Goal: Information Seeking & Learning: Learn about a topic

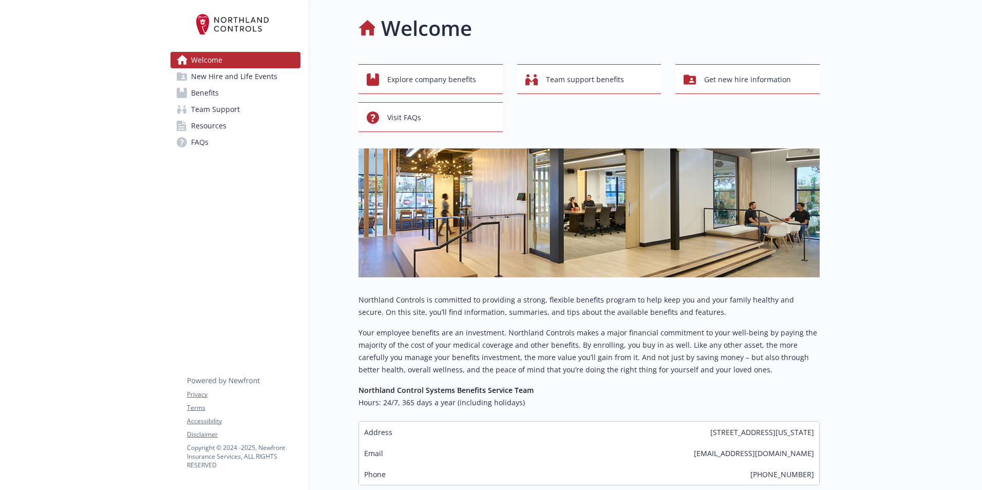
click at [243, 78] on span "New Hire and Life Events" at bounding box center [234, 76] width 86 height 16
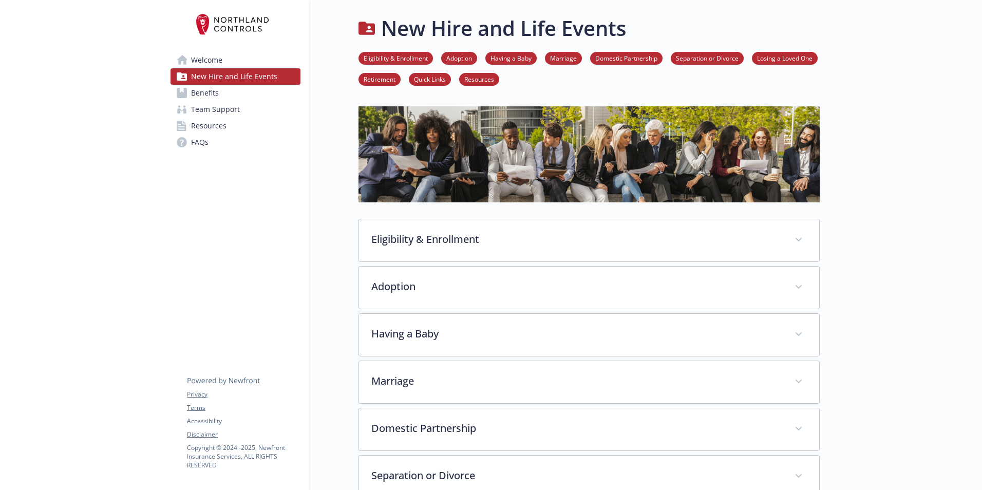
click at [211, 92] on span "Benefits" at bounding box center [205, 93] width 28 height 16
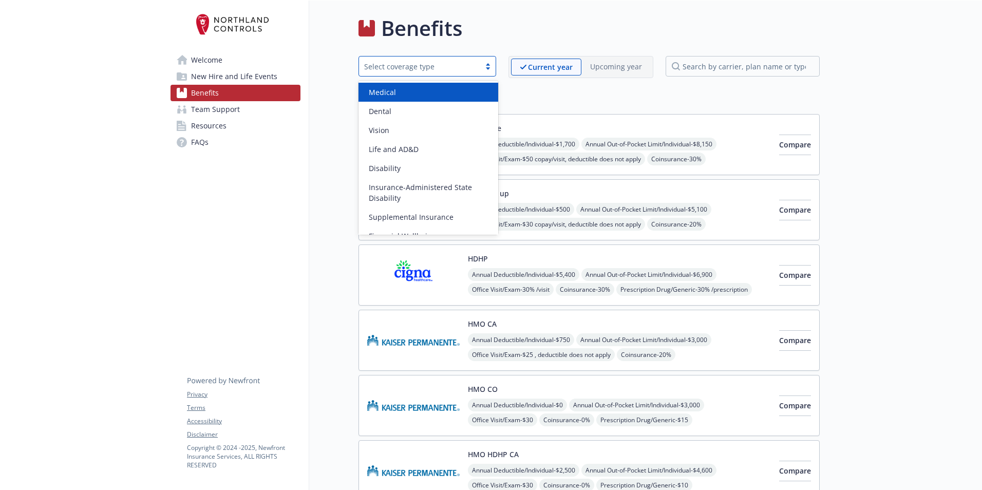
click at [487, 61] on div "Select coverage type" at bounding box center [428, 66] width 138 height 21
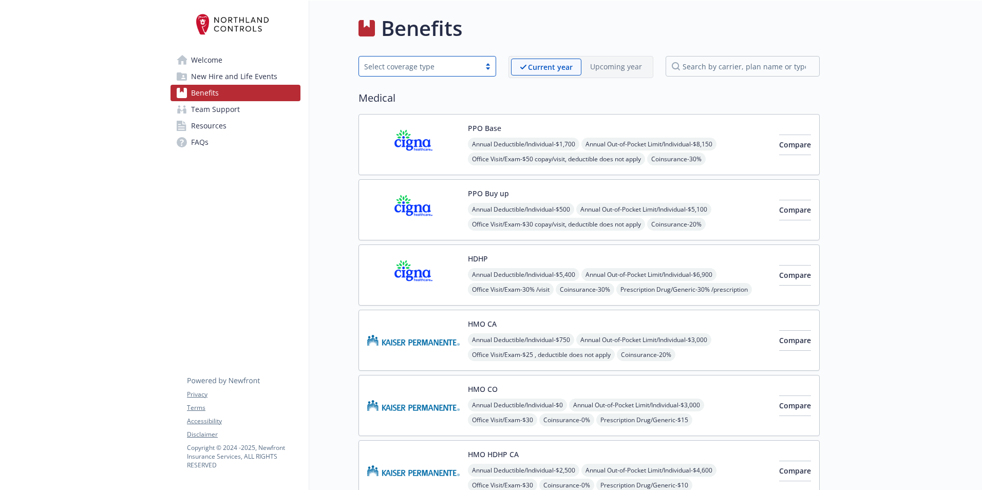
click at [487, 61] on div "Select coverage type" at bounding box center [428, 66] width 138 height 21
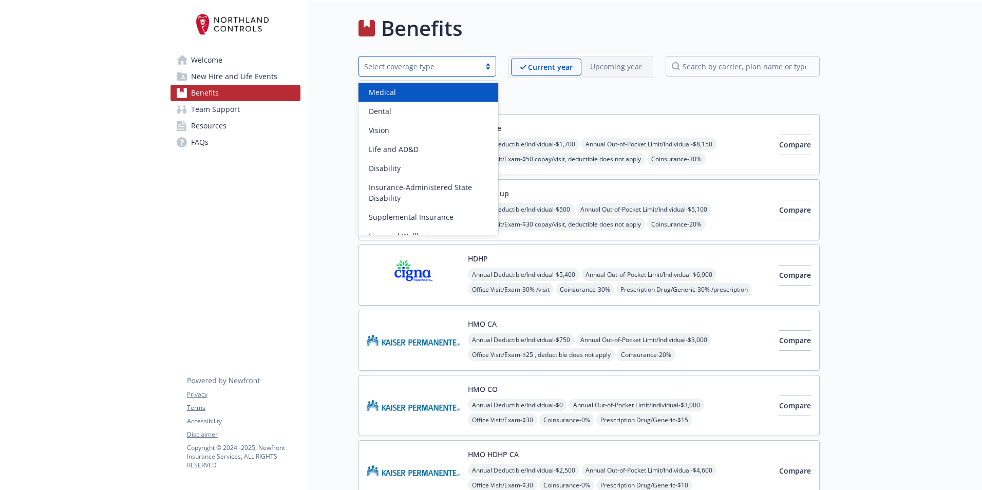
click at [405, 97] on div "Medical" at bounding box center [428, 92] width 127 height 11
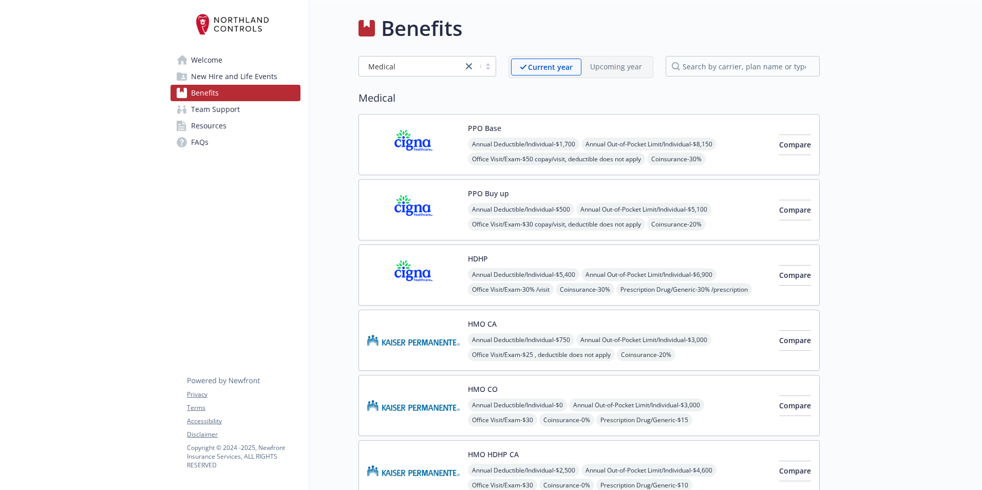
click at [566, 68] on p "Current year" at bounding box center [550, 67] width 45 height 11
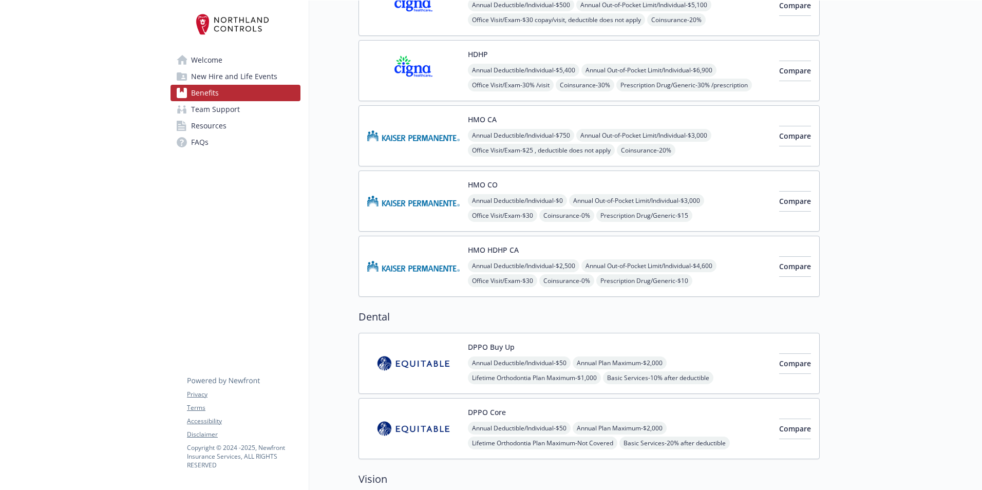
scroll to position [205, 0]
click at [787, 135] on span "Compare" at bounding box center [795, 135] width 32 height 10
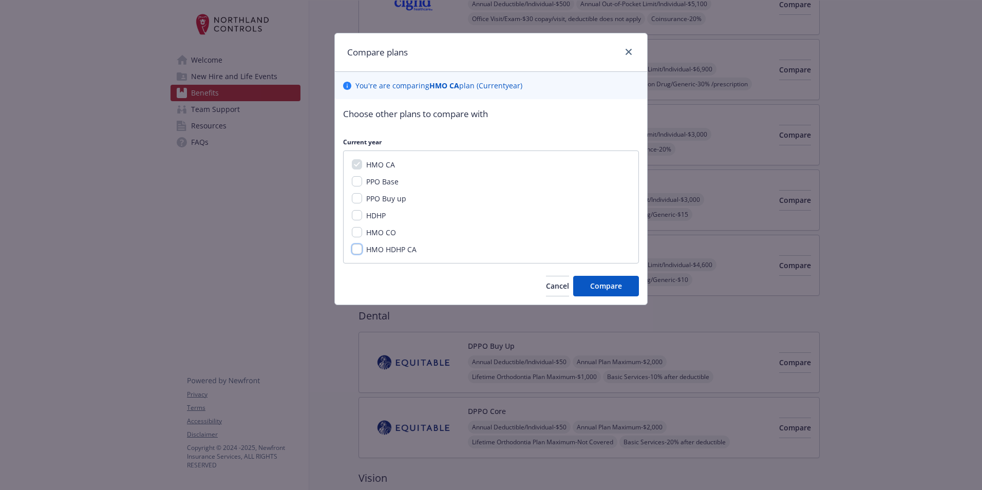
click at [359, 250] on input "HMO HDHP CA" at bounding box center [357, 249] width 10 height 10
checkbox input "true"
click at [607, 287] on span "Compare" at bounding box center [606, 286] width 32 height 10
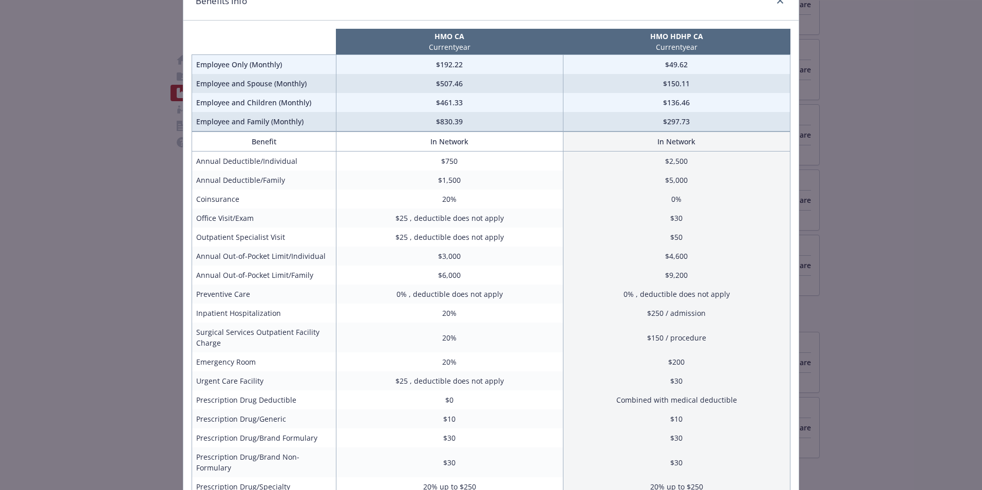
scroll to position [103, 0]
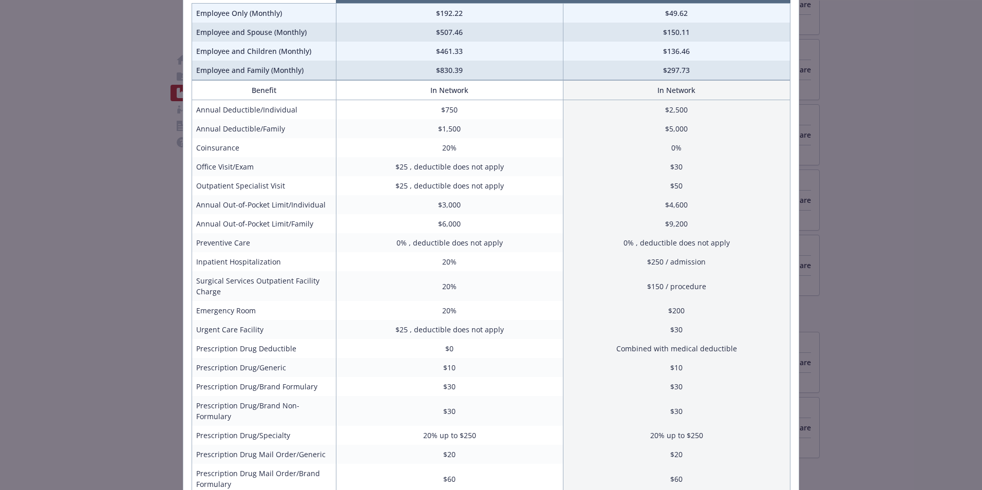
click at [248, 368] on td "Prescription Drug/Generic" at bounding box center [264, 367] width 144 height 19
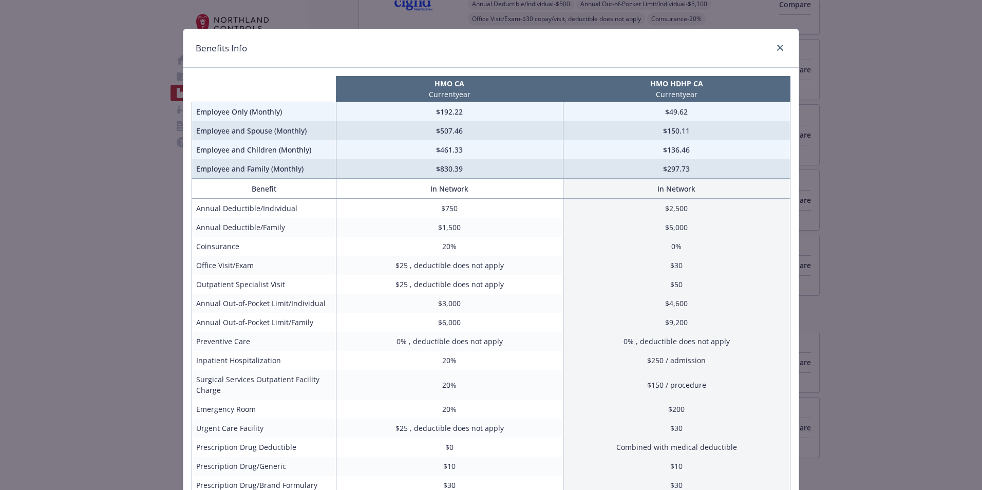
scroll to position [0, 0]
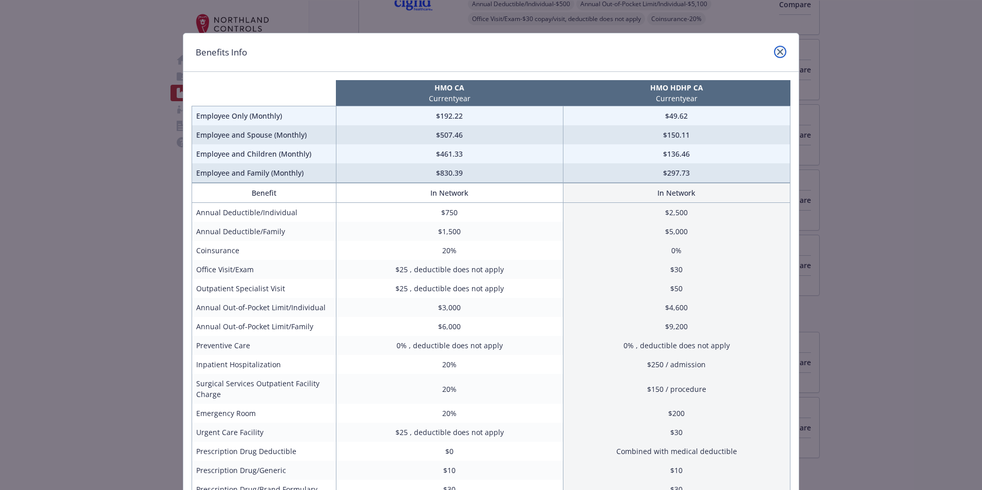
click at [779, 50] on icon "close" at bounding box center [780, 52] width 6 height 6
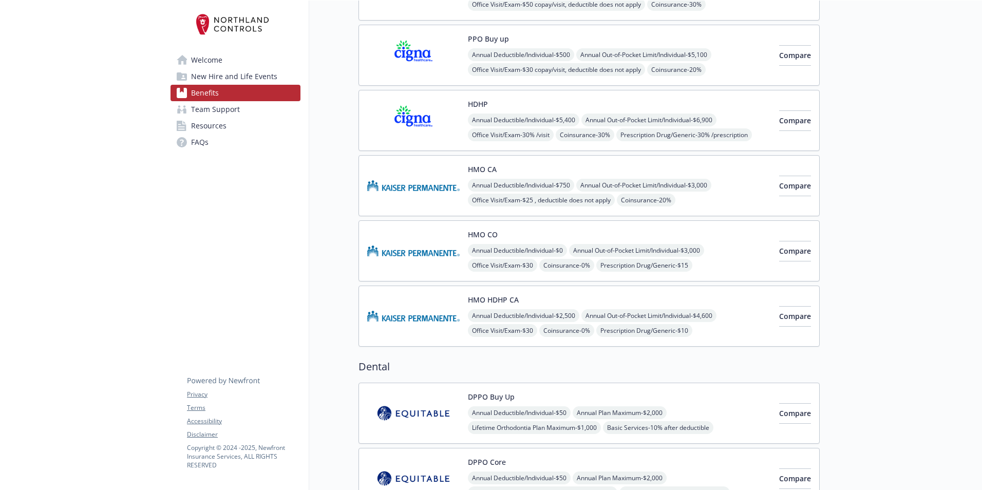
scroll to position [154, 0]
click at [224, 112] on span "Team Support" at bounding box center [215, 109] width 49 height 16
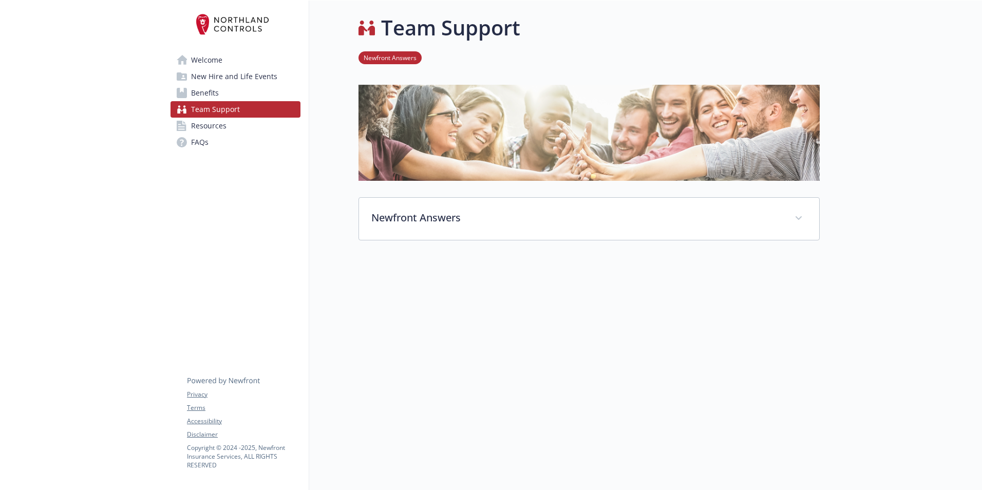
scroll to position [8, 0]
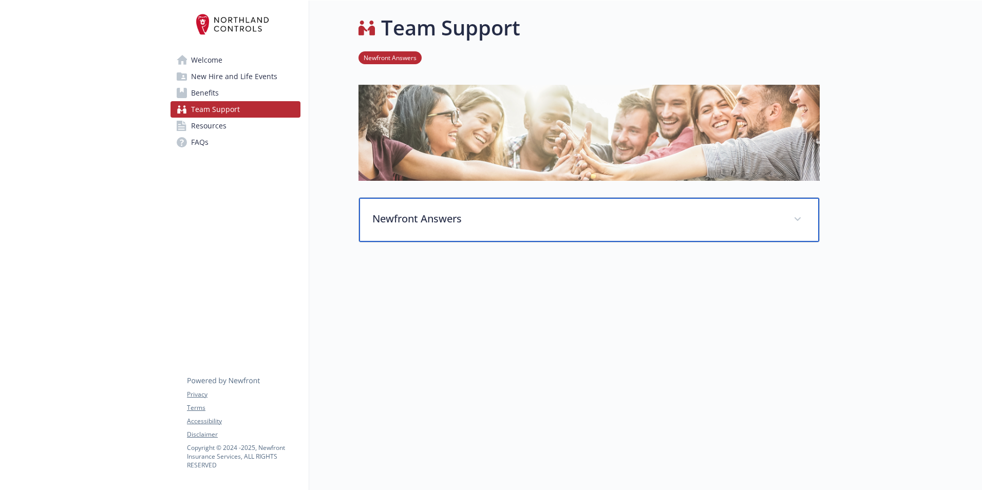
click at [799, 211] on span at bounding box center [798, 219] width 16 height 16
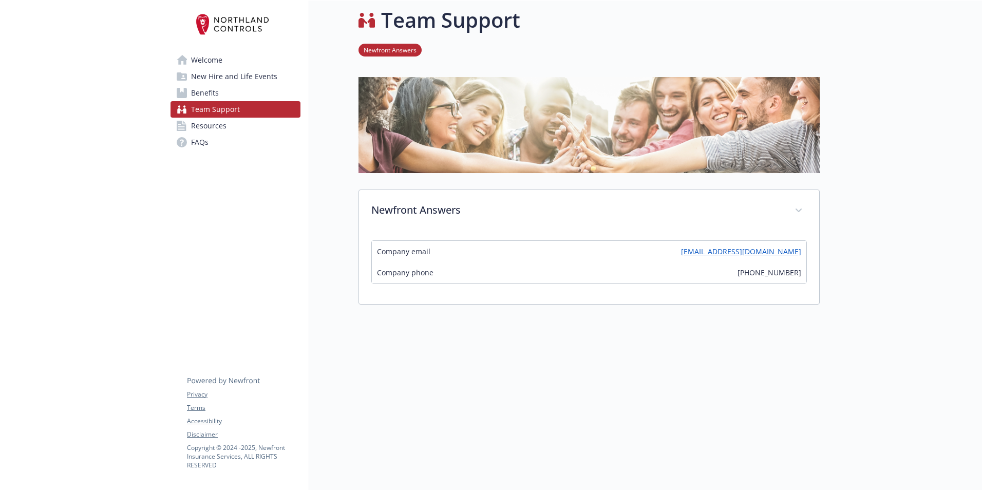
click at [213, 127] on span "Resources" at bounding box center [208, 126] width 35 height 16
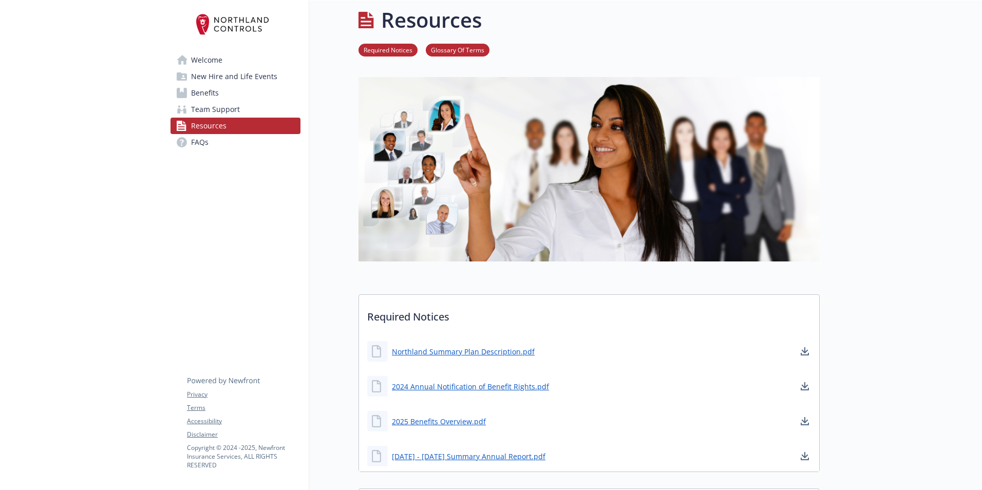
scroll to position [60, 0]
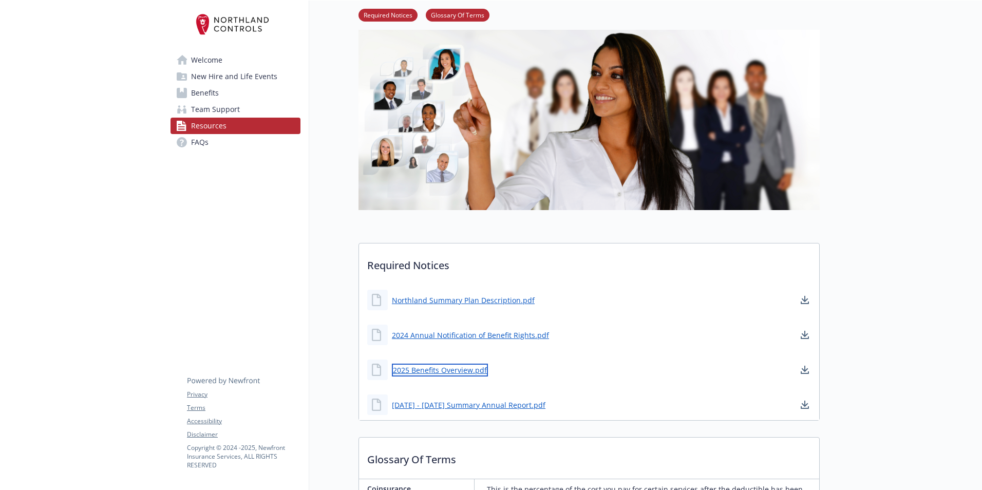
click at [438, 369] on link "2025 Benefits Overview.pdf" at bounding box center [440, 370] width 96 height 13
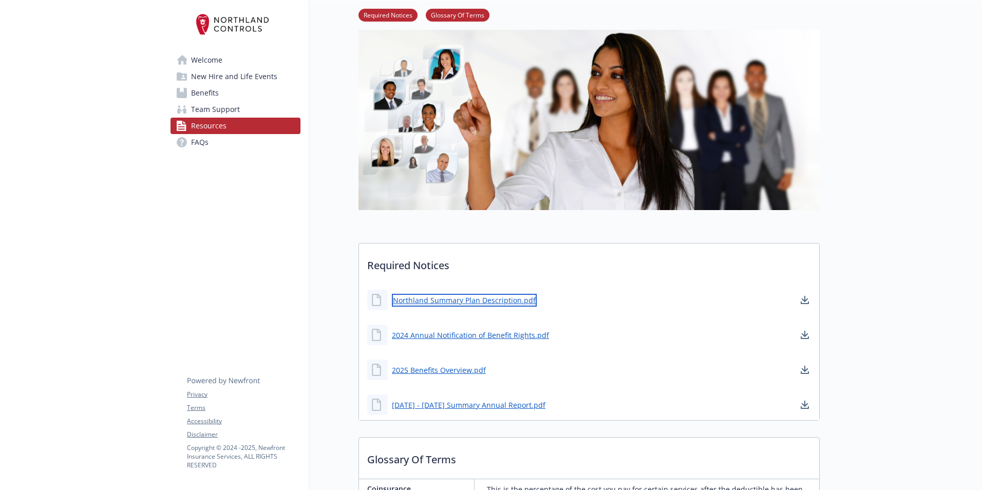
click at [466, 299] on link "Northland Summary Plan Description.pdf" at bounding box center [464, 300] width 145 height 13
click at [216, 108] on span "Team Support" at bounding box center [215, 109] width 49 height 16
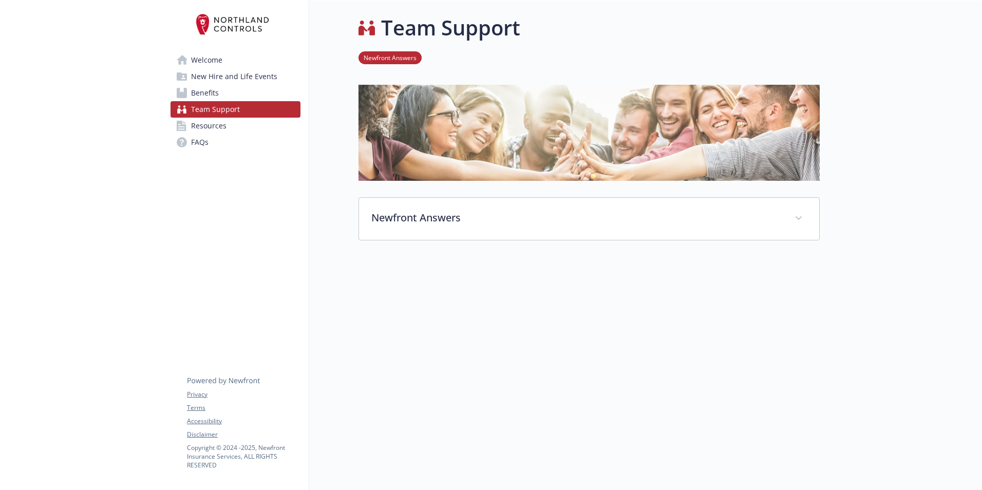
scroll to position [8, 0]
click at [207, 92] on span "Benefits" at bounding box center [205, 93] width 28 height 16
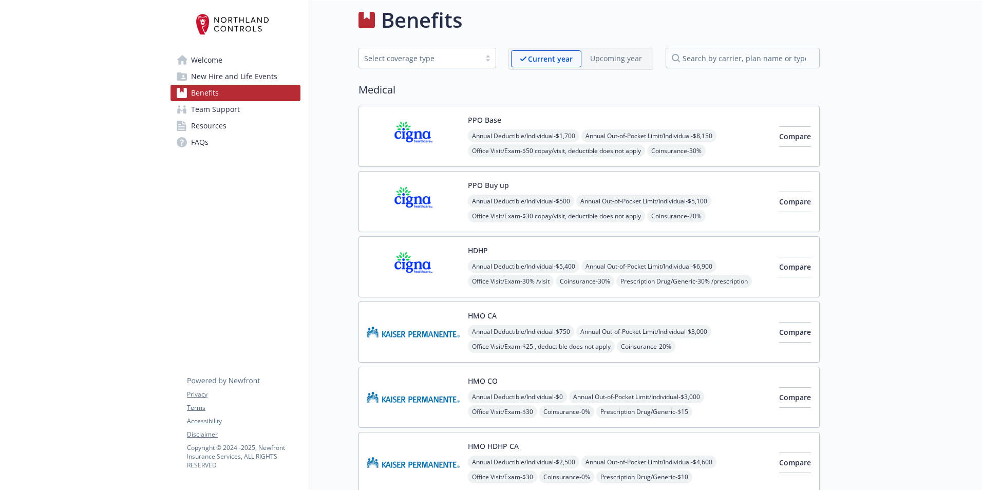
click at [218, 77] on span "New Hire and Life Events" at bounding box center [234, 76] width 86 height 16
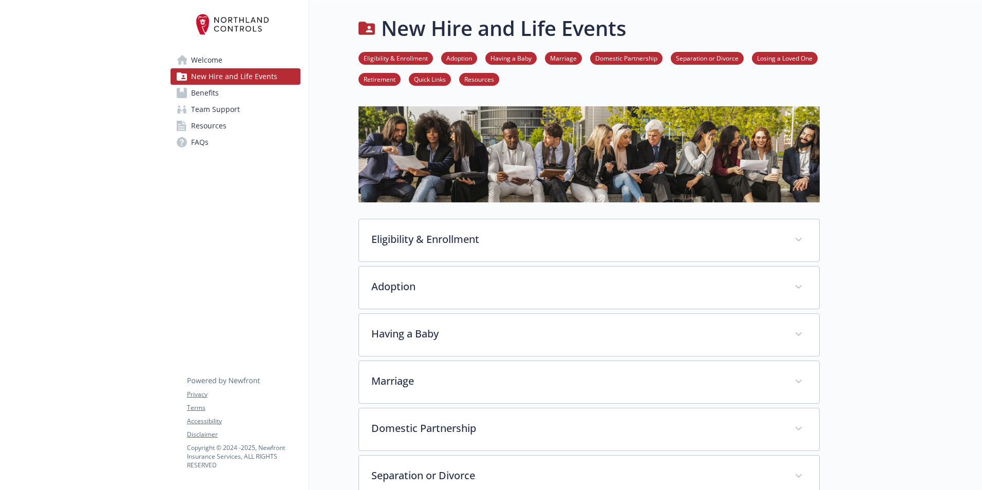
click at [206, 54] on span "Welcome" at bounding box center [206, 60] width 31 height 16
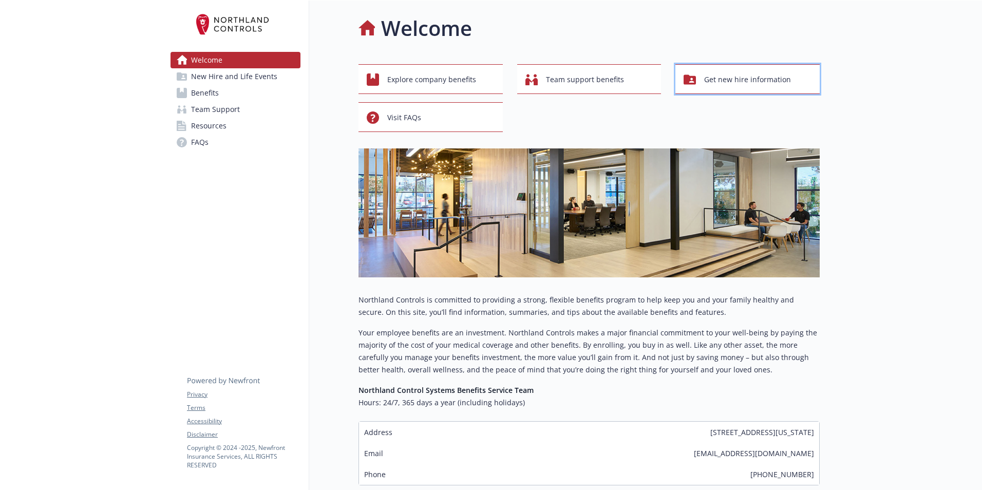
click at [720, 79] on span "Get new hire information" at bounding box center [747, 80] width 87 height 20
